Goal: Check status: Check status

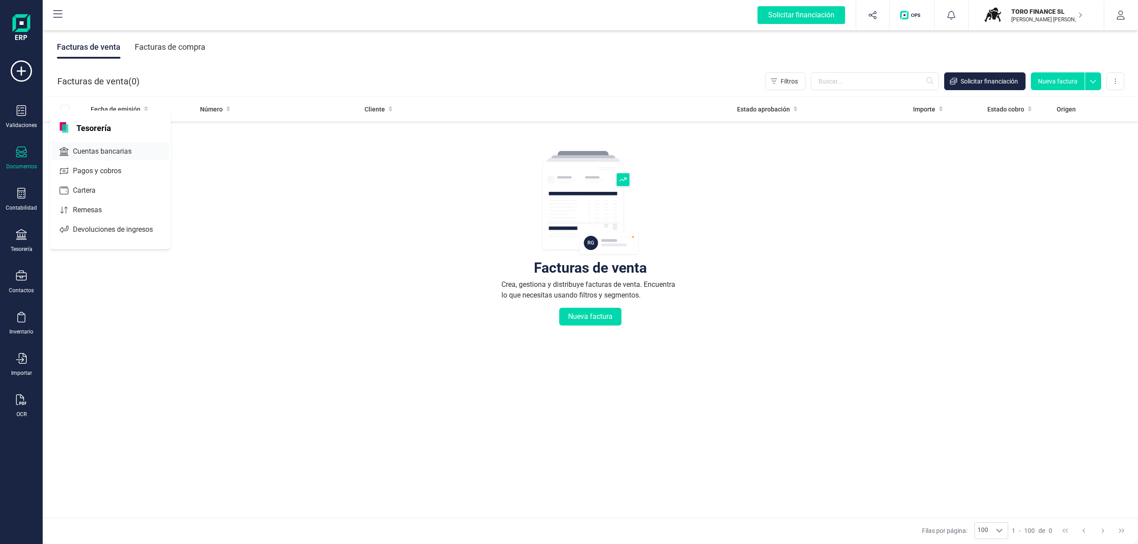
click at [103, 151] on span "Cuentas bancarias" at bounding box center [108, 151] width 78 height 11
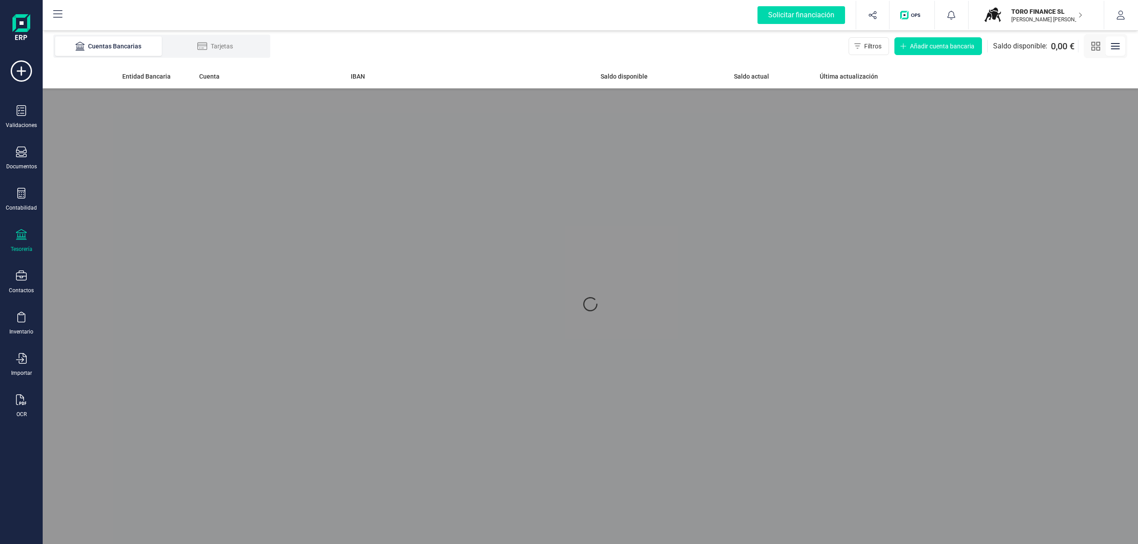
click at [1100, 8] on div "TORO FINANCE [PERSON_NAME] [PERSON_NAME] FINANCE [PERSON_NAME] [PERSON_NAME] em…" at bounding box center [1036, 15] width 136 height 28
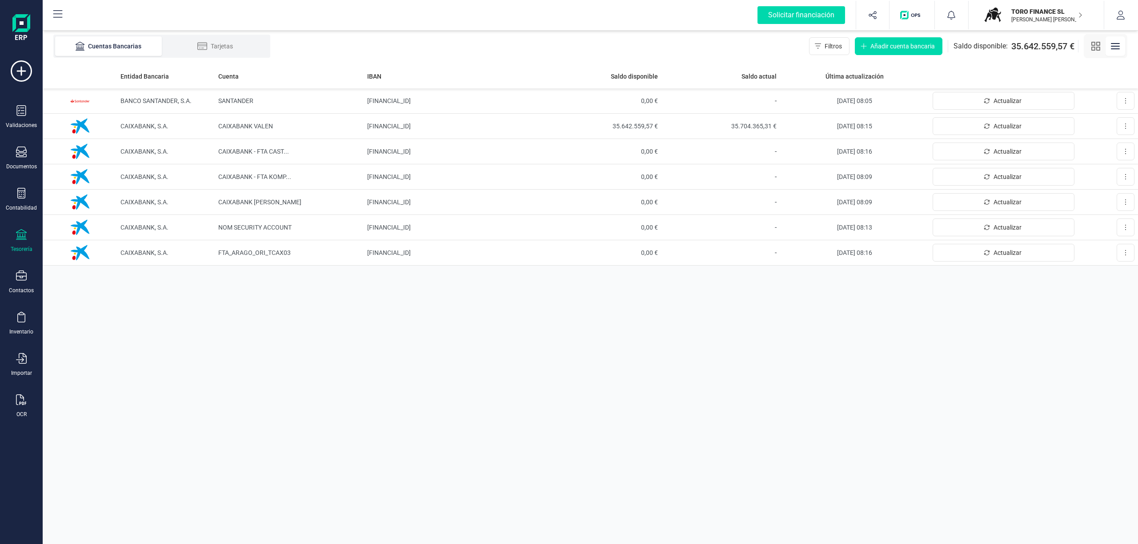
click at [1056, 7] on p "TORO FINANCE SL" at bounding box center [1046, 11] width 71 height 9
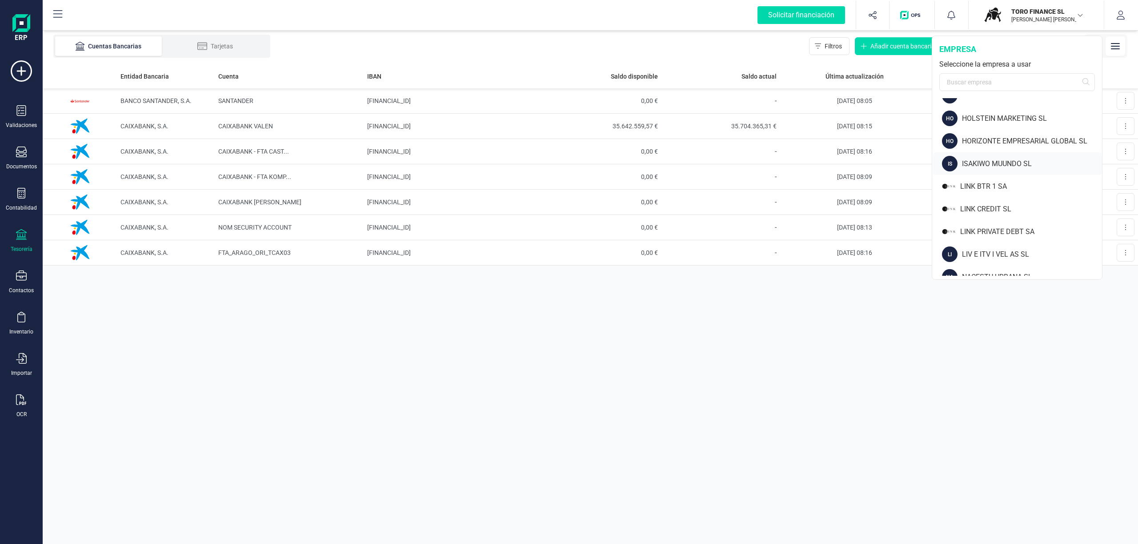
scroll to position [288, 0]
click at [1023, 248] on div "LINK PRIVATE DEBT SA" at bounding box center [1031, 252] width 142 height 11
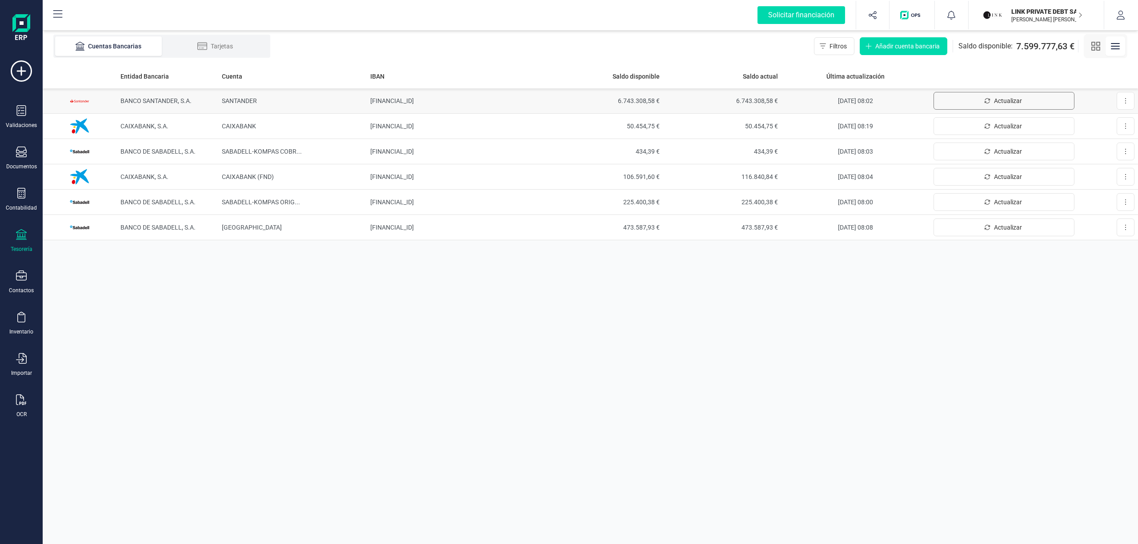
click at [961, 98] on button "Actualizar" at bounding box center [1003, 101] width 141 height 18
click at [684, 99] on span "6.743.308,58 €" at bounding box center [723, 100] width 112 height 9
